Goal: Navigation & Orientation: Find specific page/section

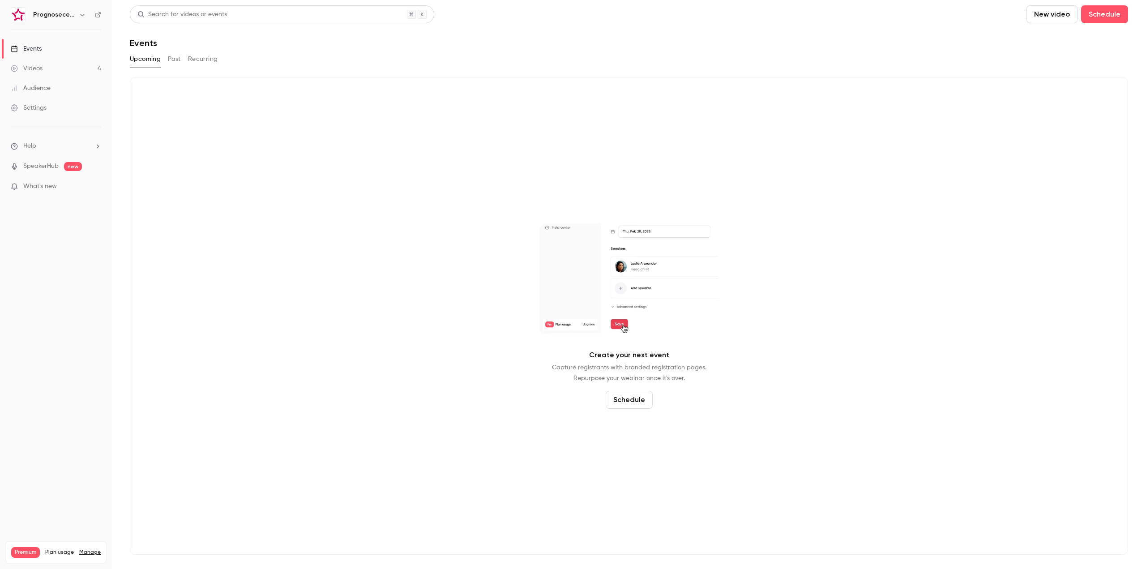
click at [82, 14] on icon "button" at bounding box center [82, 14] width 7 height 7
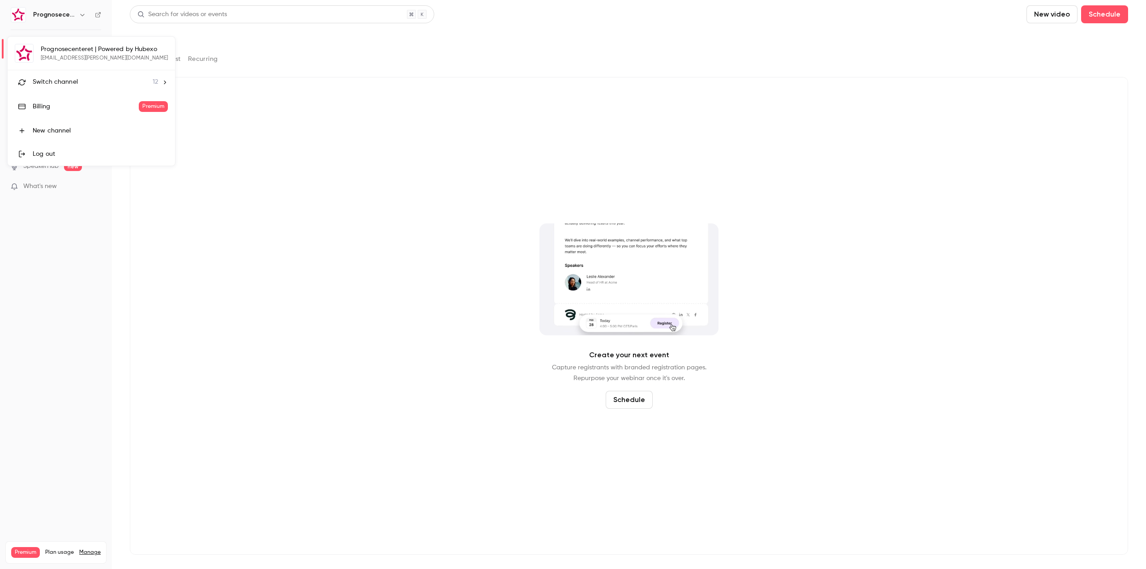
click at [75, 82] on span "Switch channel" at bounding box center [55, 81] width 45 height 9
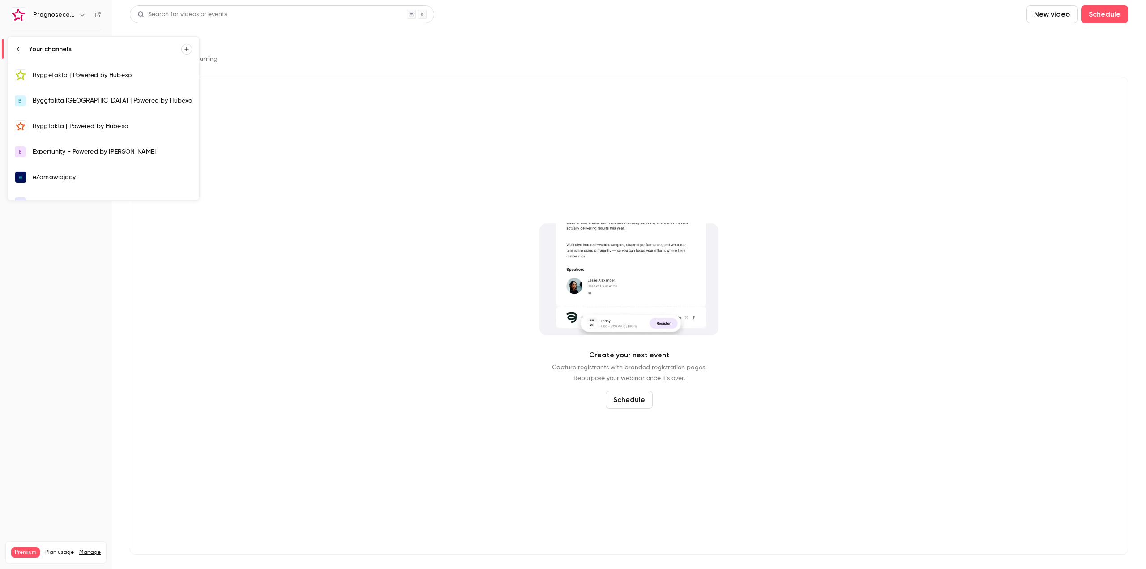
click at [90, 77] on div "Byggefakta | Powered by Hubexo" at bounding box center [112, 75] width 159 height 9
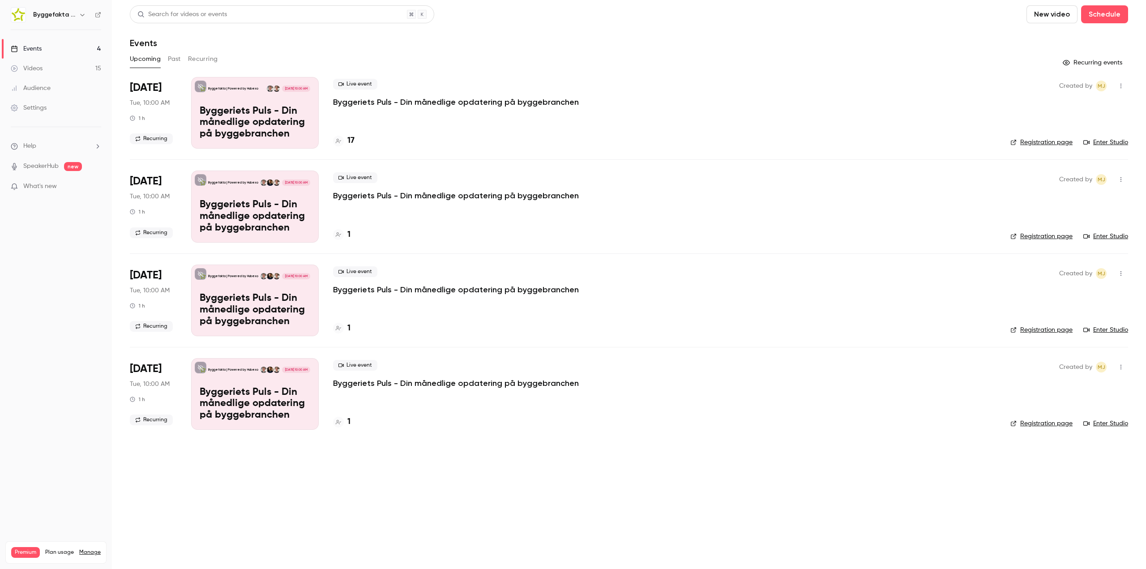
click at [40, 311] on nav "Byggefakta | Powered by Hubexo Events 4 Videos 15 Audience Settings Help Speake…" at bounding box center [56, 284] width 112 height 569
click at [31, 319] on nav "Byggefakta | Powered by Hubexo Events 4 Videos 15 Audience Settings Help Speake…" at bounding box center [56, 284] width 112 height 569
